Goal: Task Accomplishment & Management: Use online tool/utility

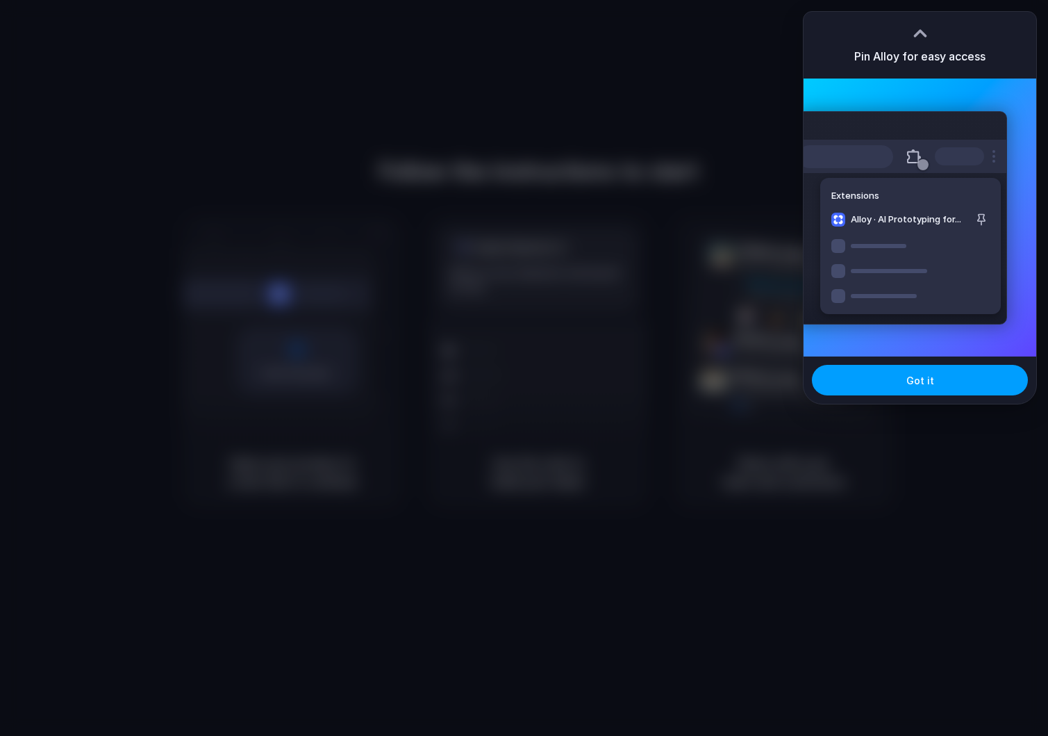
click at [939, 380] on button "Got it" at bounding box center [920, 380] width 216 height 31
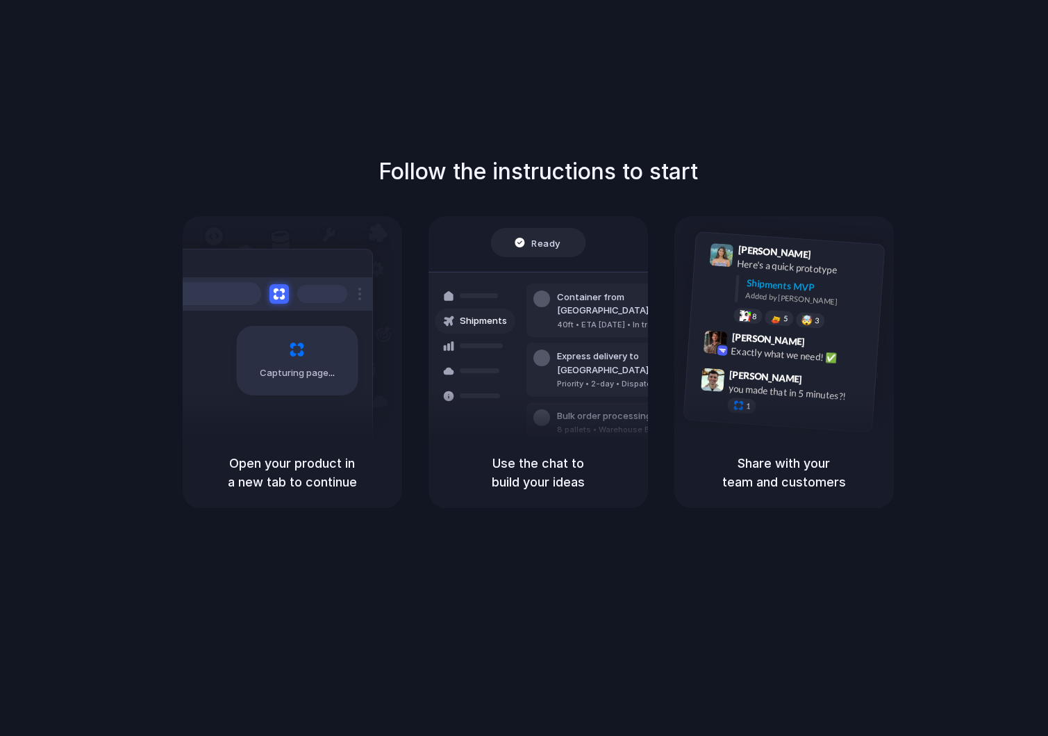
click at [282, 353] on div "Capturing page" at bounding box center [297, 360] width 122 height 69
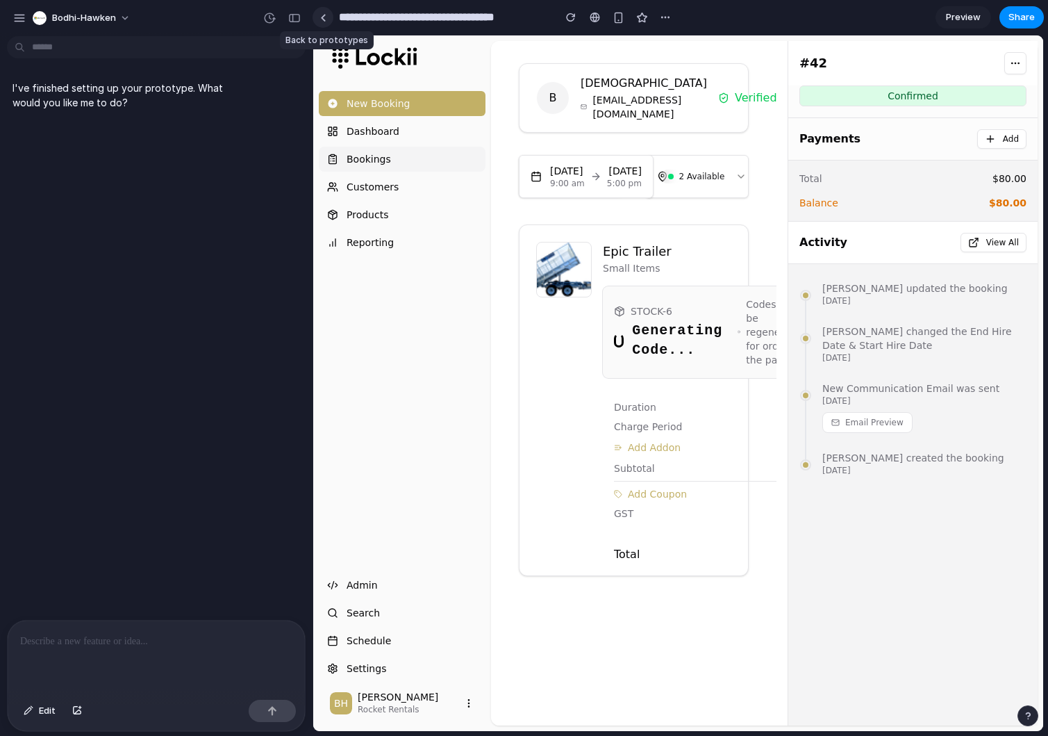
click at [322, 18] on div at bounding box center [323, 18] width 6 height 8
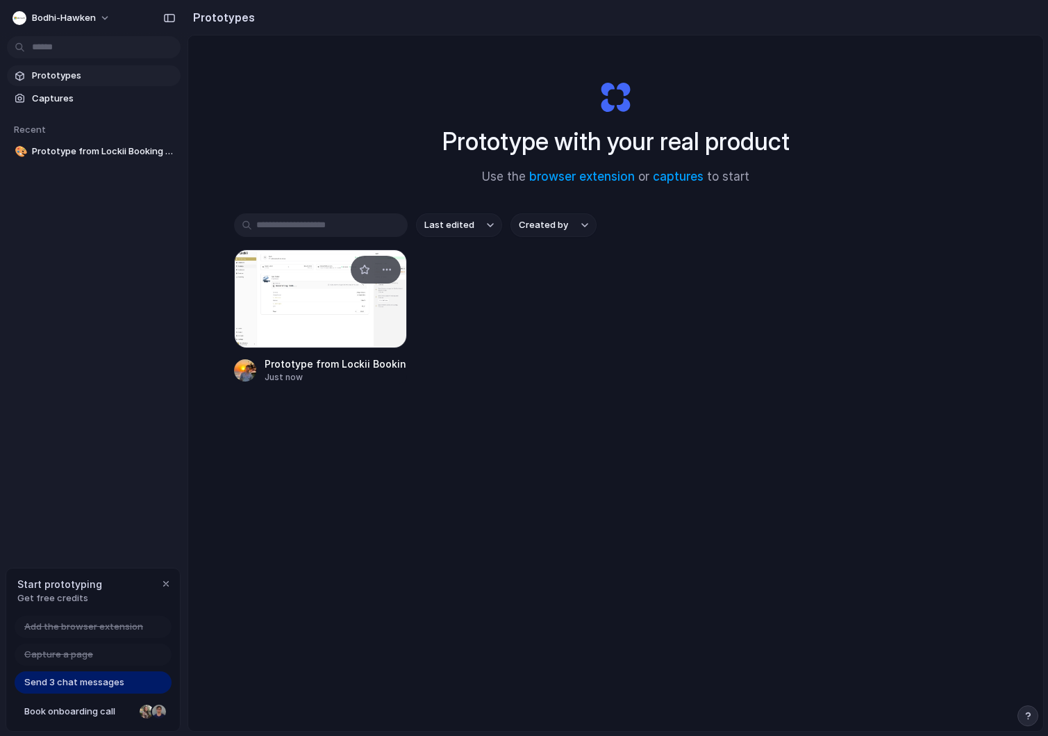
click at [254, 286] on div at bounding box center [321, 298] width 174 height 99
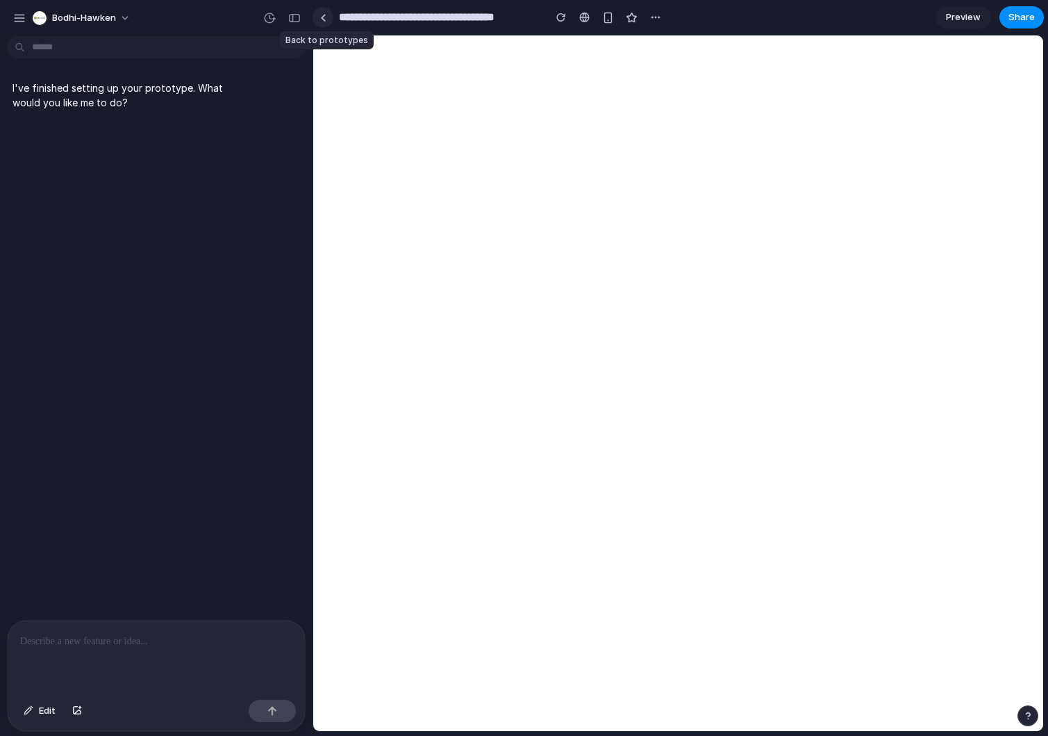
click at [323, 14] on div at bounding box center [323, 18] width 6 height 8
